Goal: Task Accomplishment & Management: Complete application form

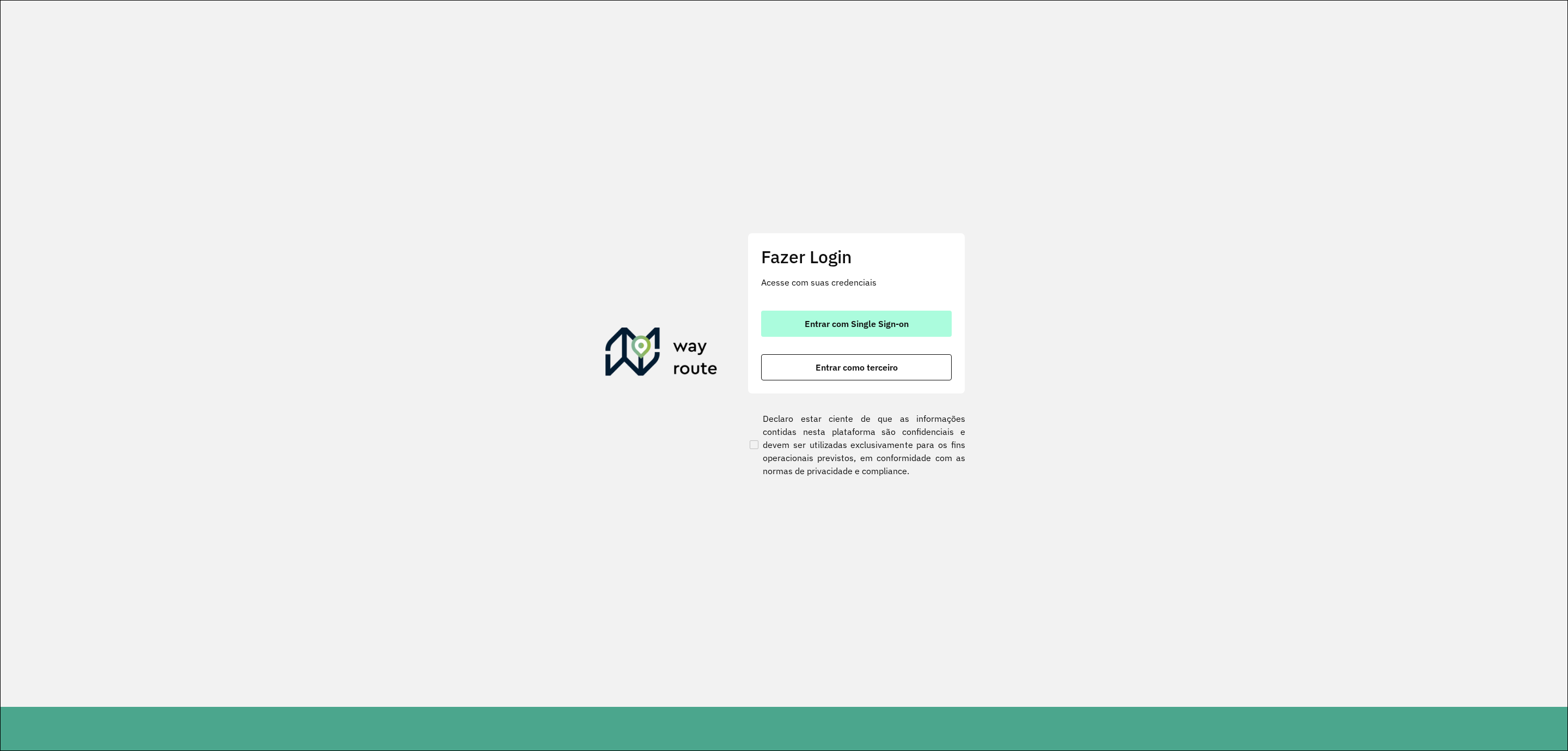
click at [824, 324] on span "Entrar com Single Sign-on" at bounding box center [856, 323] width 104 height 9
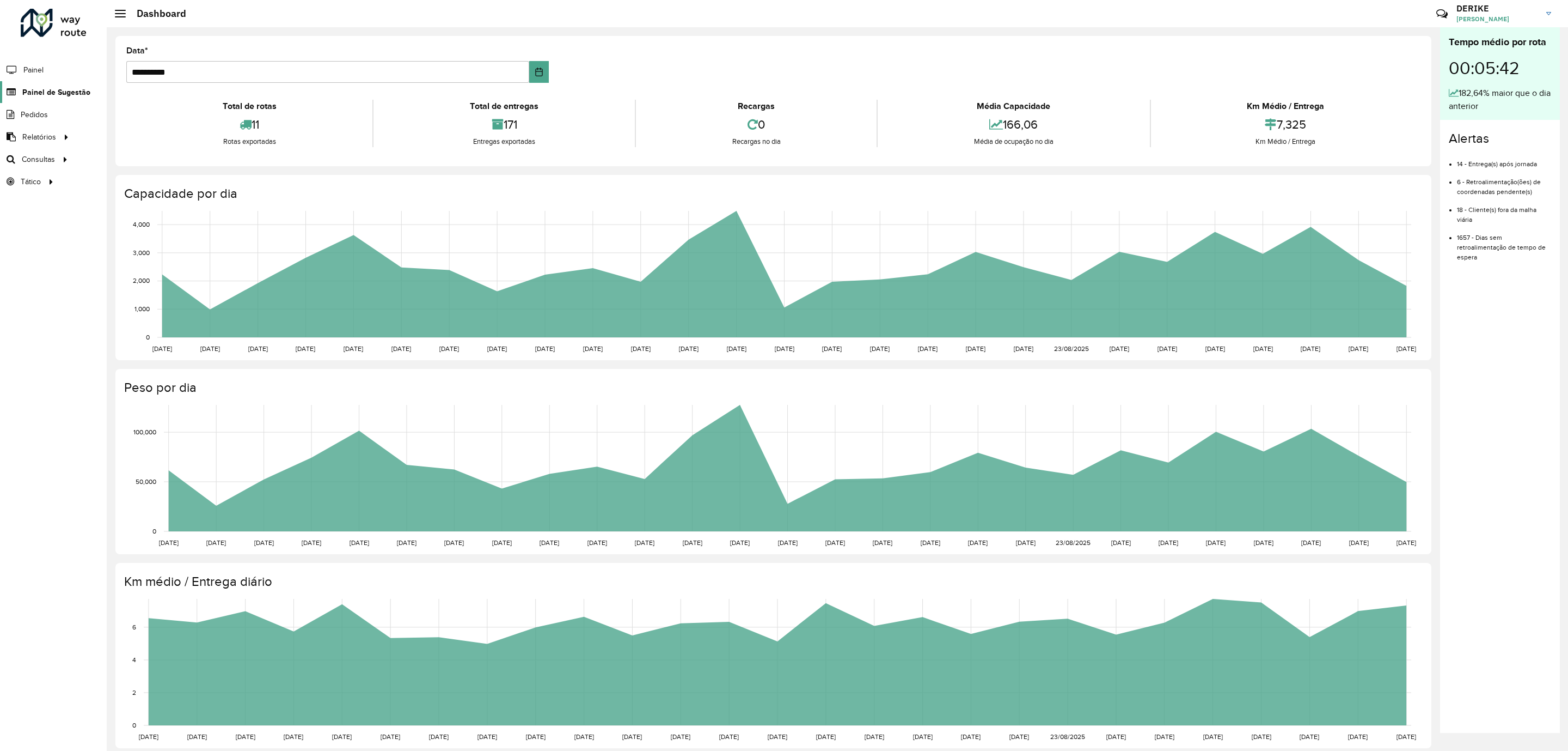
click at [64, 93] on span "Painel de Sugestão" at bounding box center [57, 92] width 68 height 12
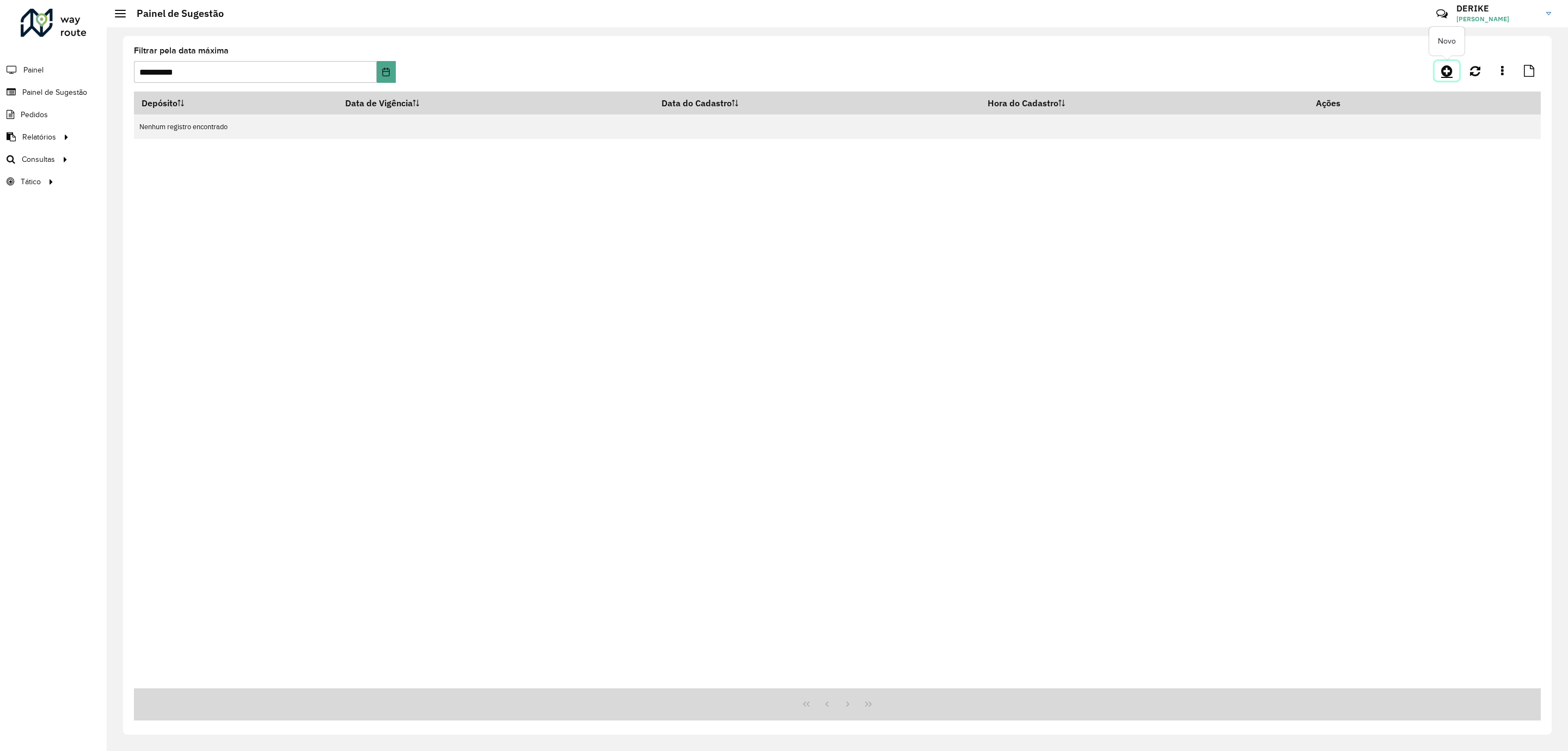
click at [1444, 67] on icon at bounding box center [1447, 71] width 12 height 13
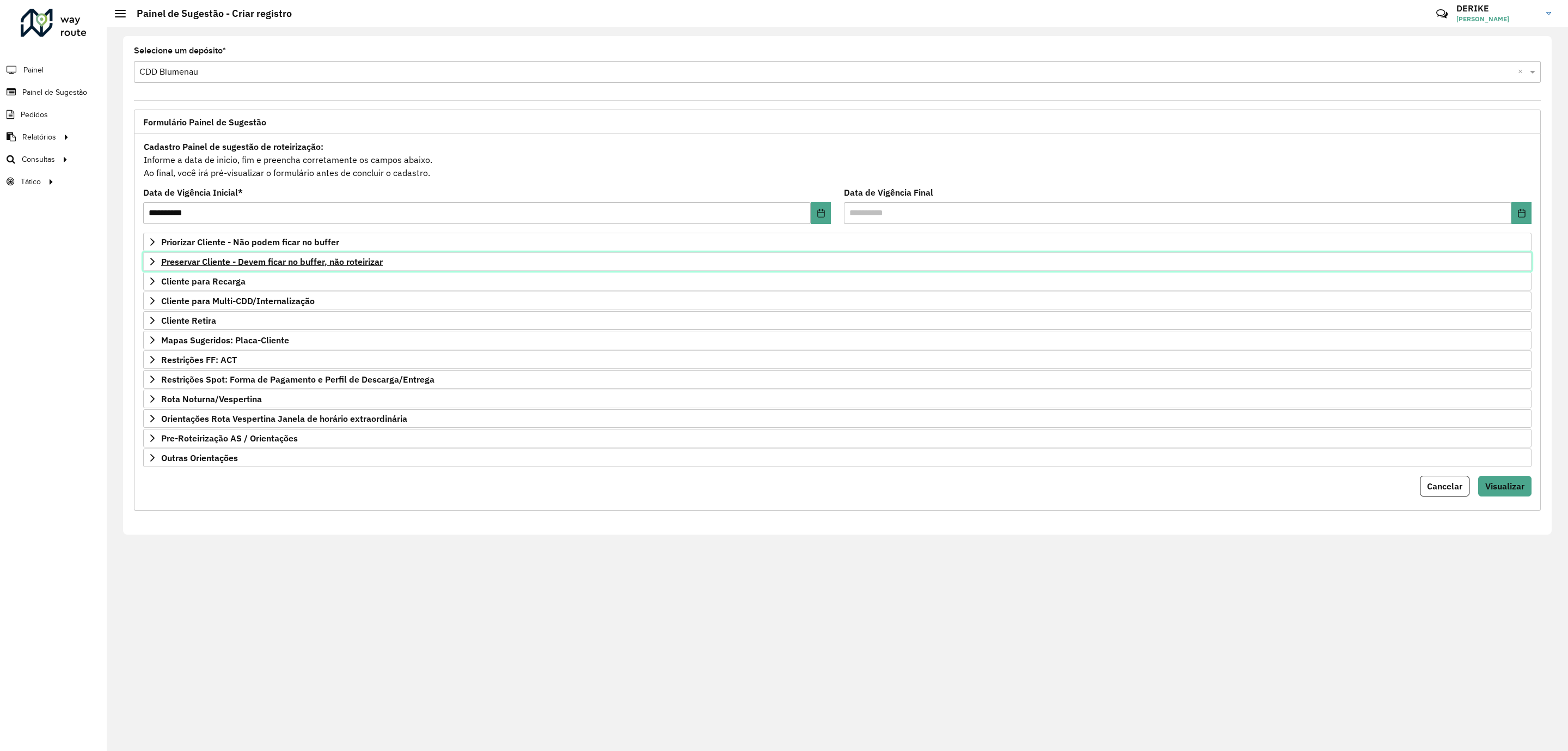
click at [293, 266] on span "Preservar Cliente - Devem ficar no buffer, não roteirizar" at bounding box center [272, 261] width 222 height 9
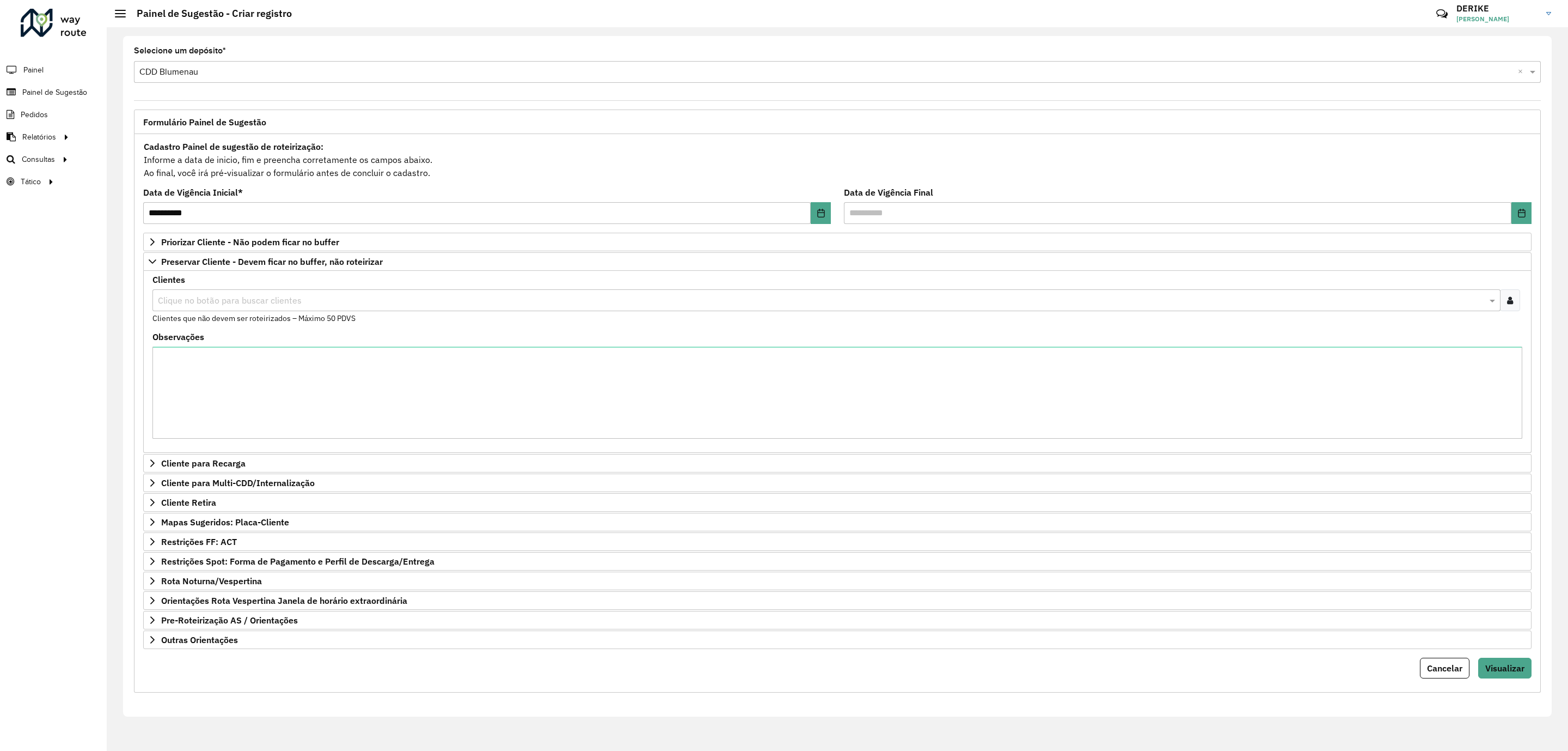
click at [280, 300] on input "text" at bounding box center [821, 300] width 1332 height 13
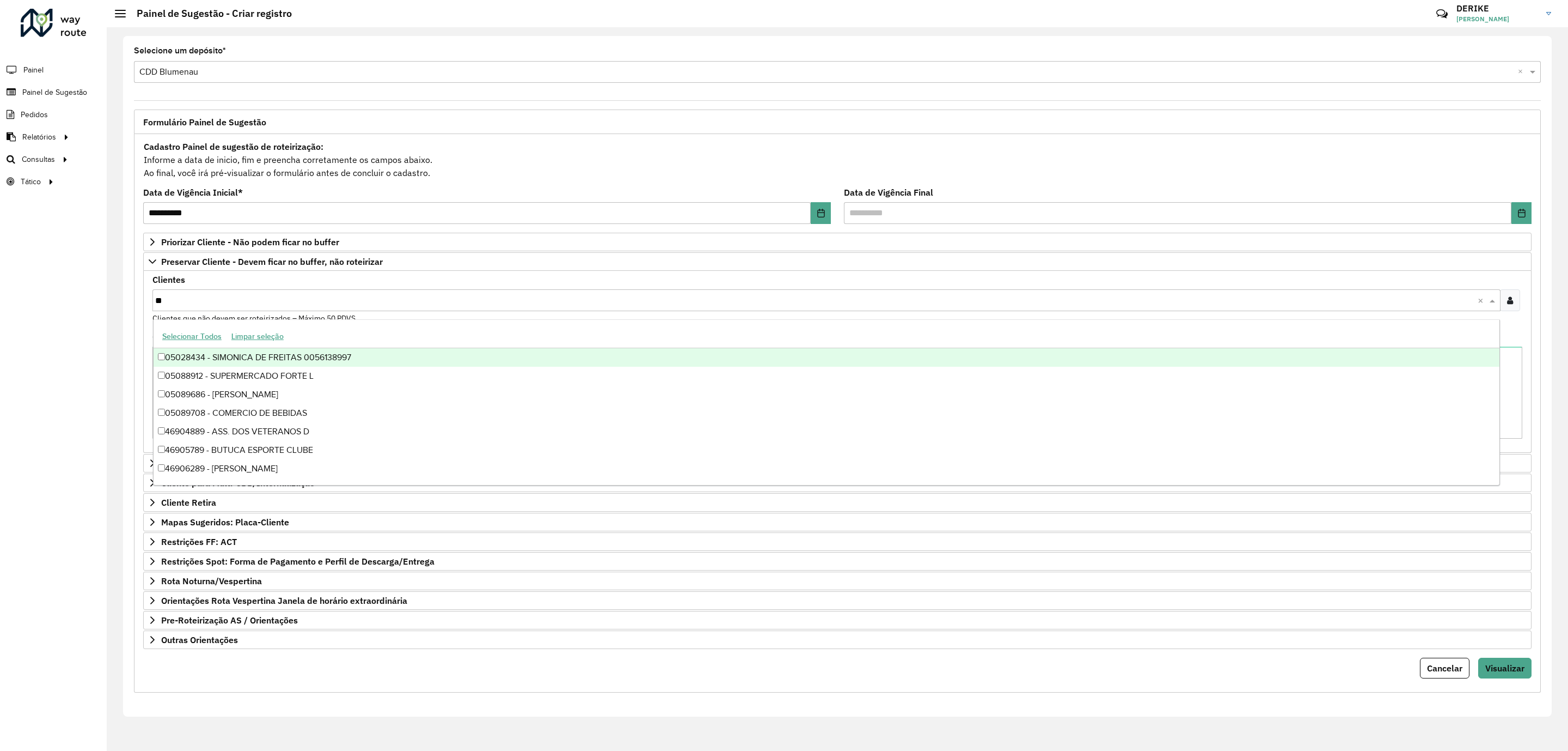
type input "***"
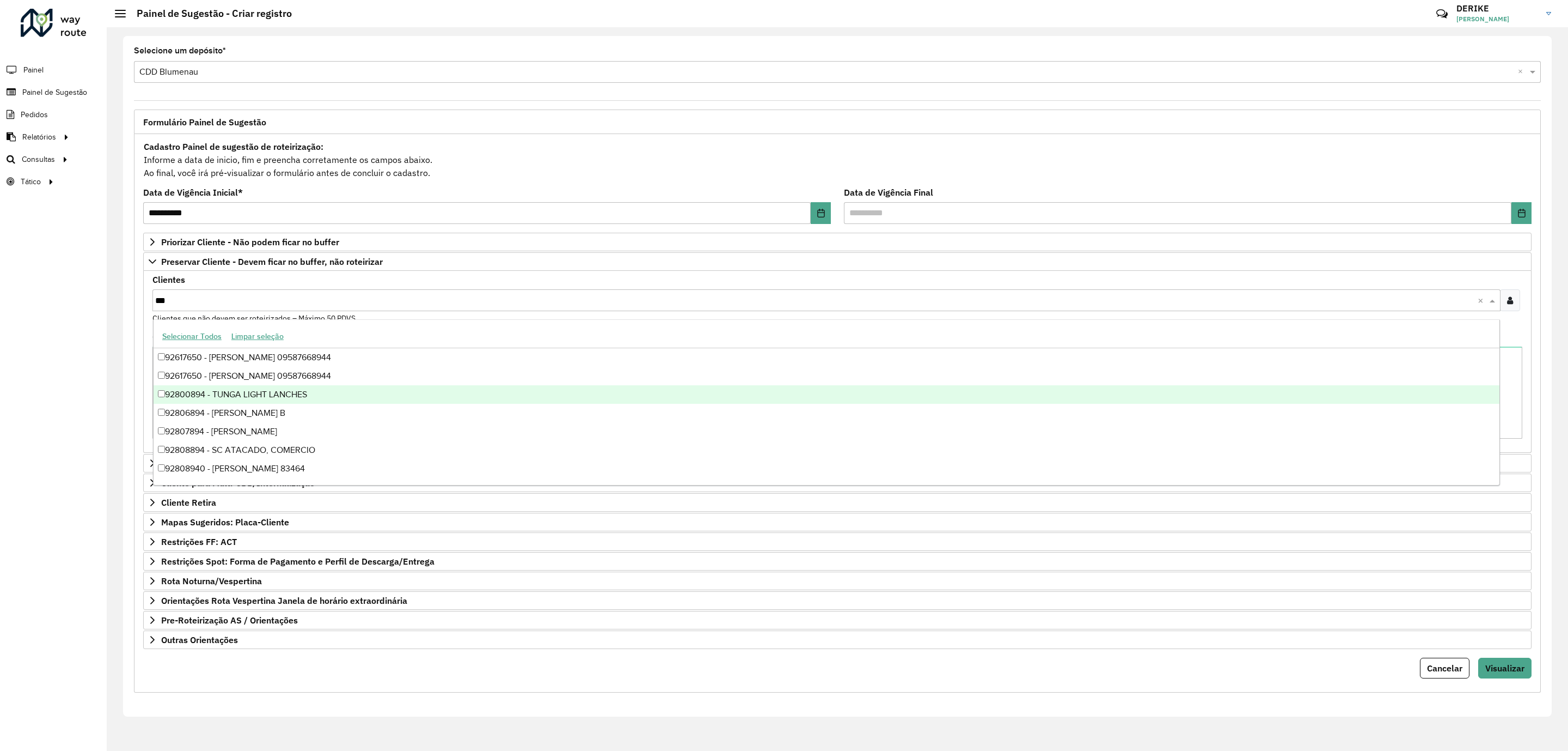
click at [280, 395] on div "92800894 - TUNGA LIGHT LANCHES" at bounding box center [826, 394] width 1346 height 18
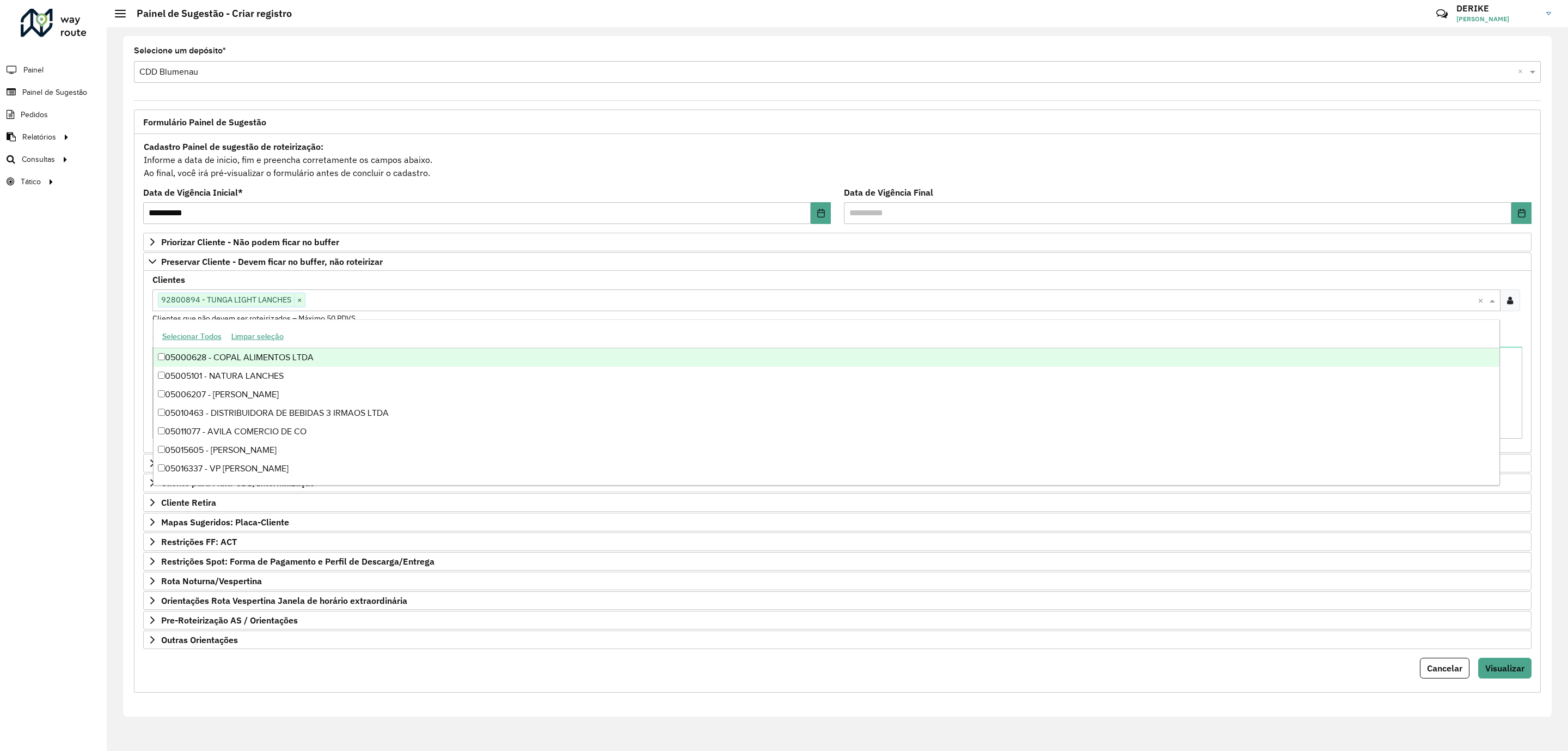
click at [374, 301] on input "text" at bounding box center [892, 300] width 1172 height 13
click at [435, 333] on div "Selecionar Todos Limpar seleção" at bounding box center [826, 337] width 1346 height 23
click at [394, 337] on div "Selecionar Todos Limpar seleção" at bounding box center [826, 337] width 1346 height 23
click at [382, 281] on div "Clientes Clique no botão para buscar clientes 92800894 - TUNGA LIGHT LANCHES × …" at bounding box center [837, 300] width 1370 height 49
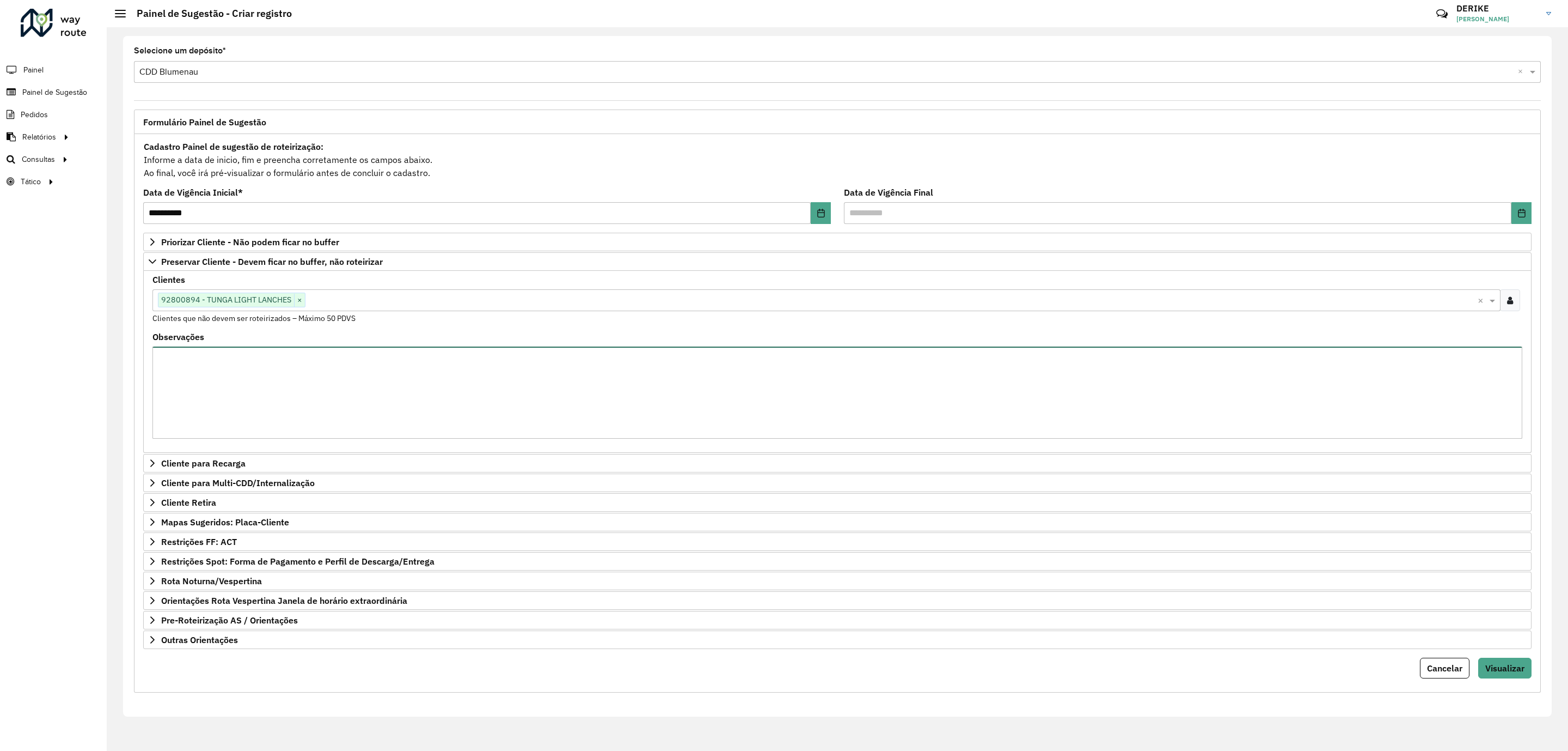
click at [371, 381] on textarea "Observações" at bounding box center [837, 392] width 1370 height 92
click at [183, 644] on span "Outras Orientações" at bounding box center [200, 640] width 77 height 9
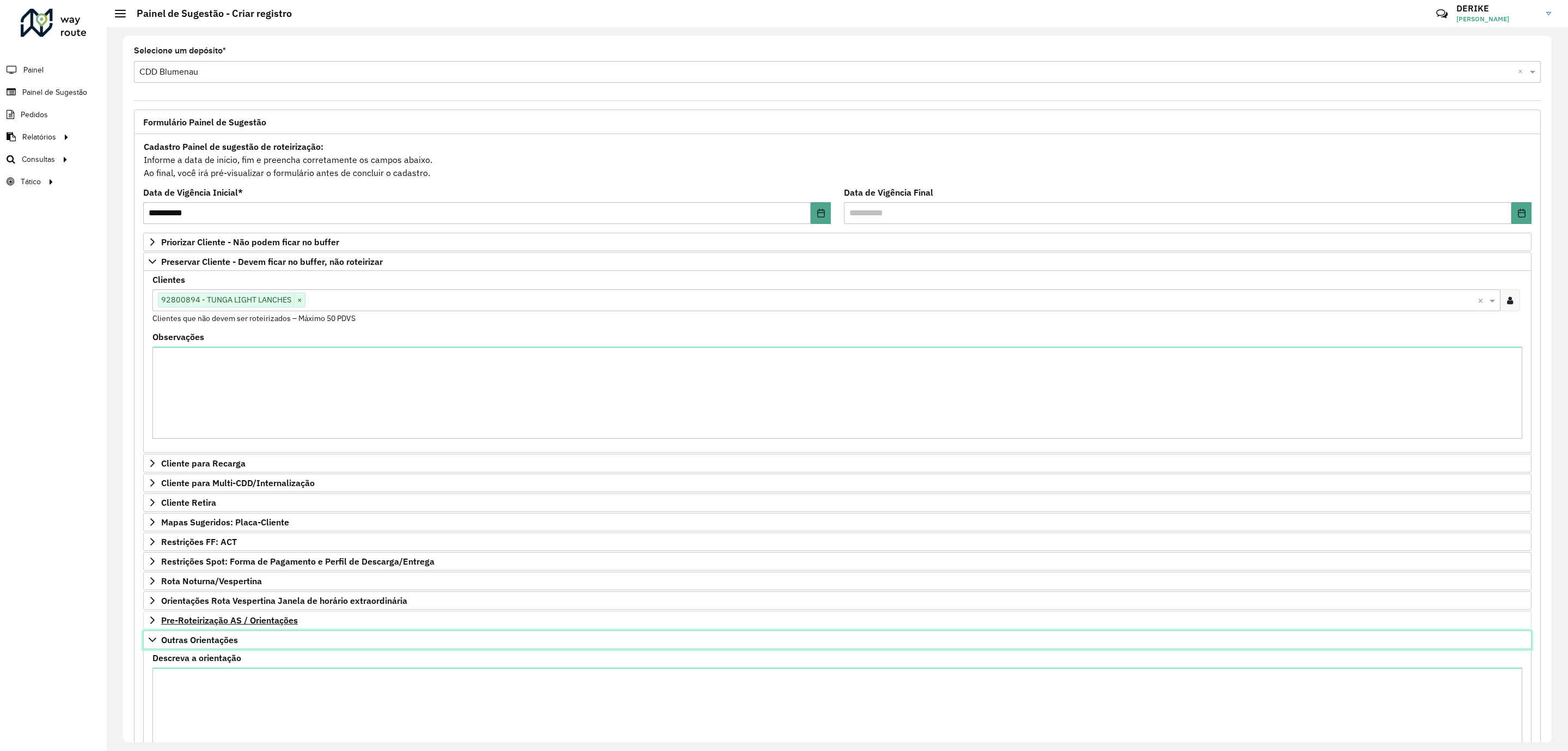
scroll to position [108, 0]
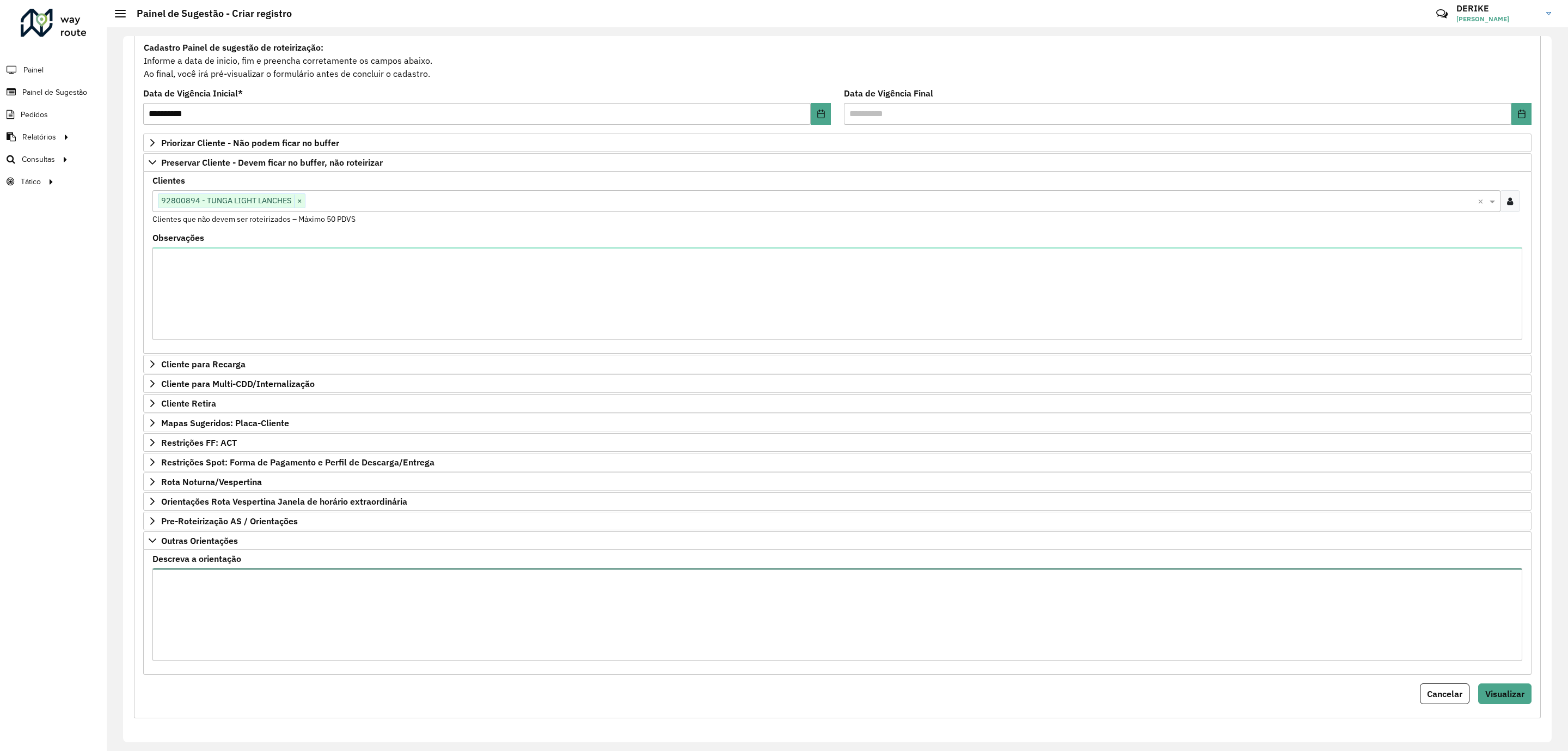
click at [265, 587] on textarea "Descreva a orientação" at bounding box center [837, 614] width 1370 height 92
click at [511, 599] on textarea "**********" at bounding box center [837, 614] width 1370 height 92
type textarea "**********"
click at [1516, 694] on span "Visualizar" at bounding box center [1505, 694] width 39 height 11
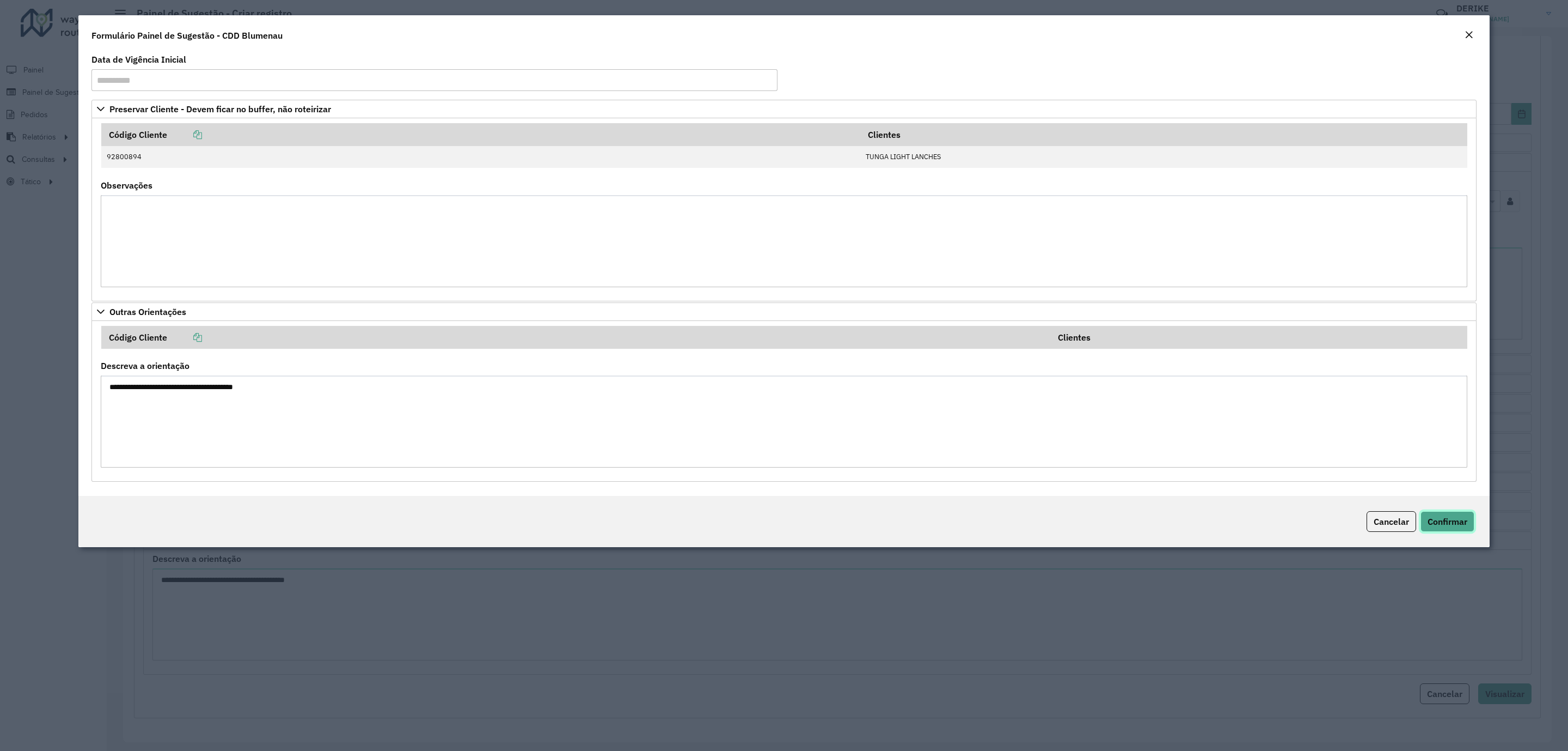
click at [1451, 530] on button "Confirmar" at bounding box center [1447, 521] width 54 height 21
